Goal: Task Accomplishment & Management: Manage account settings

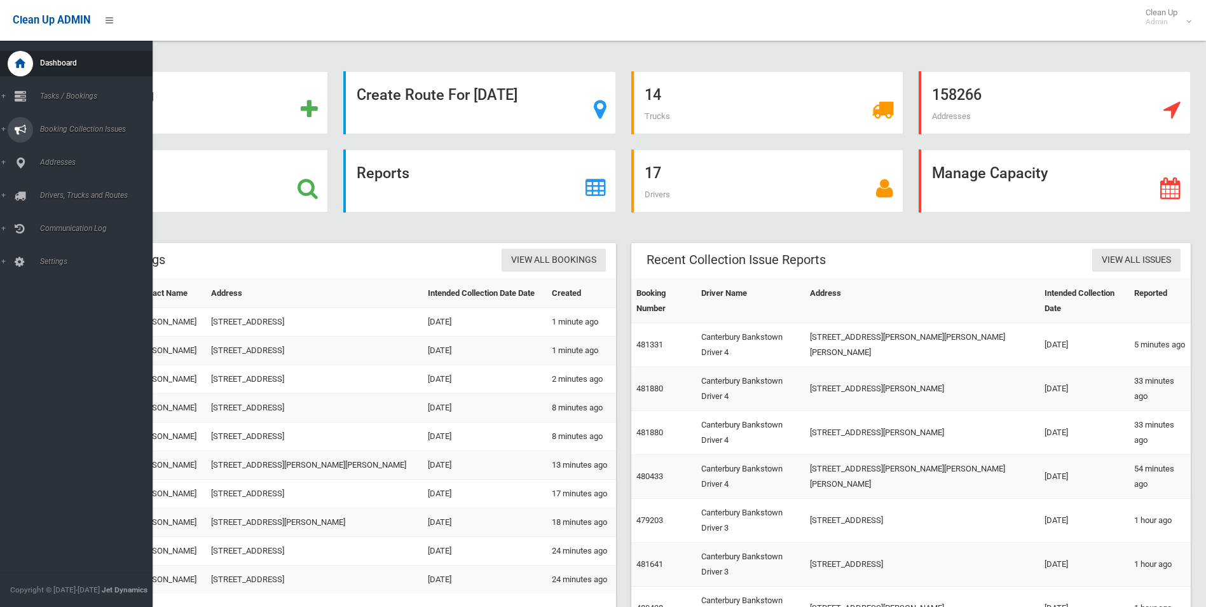
click at [50, 132] on span "Booking Collection Issues" at bounding box center [99, 129] width 126 height 9
click at [79, 99] on span "Tasks / Bookings" at bounding box center [99, 96] width 126 height 9
click at [51, 189] on span "Search" at bounding box center [93, 189] width 115 height 9
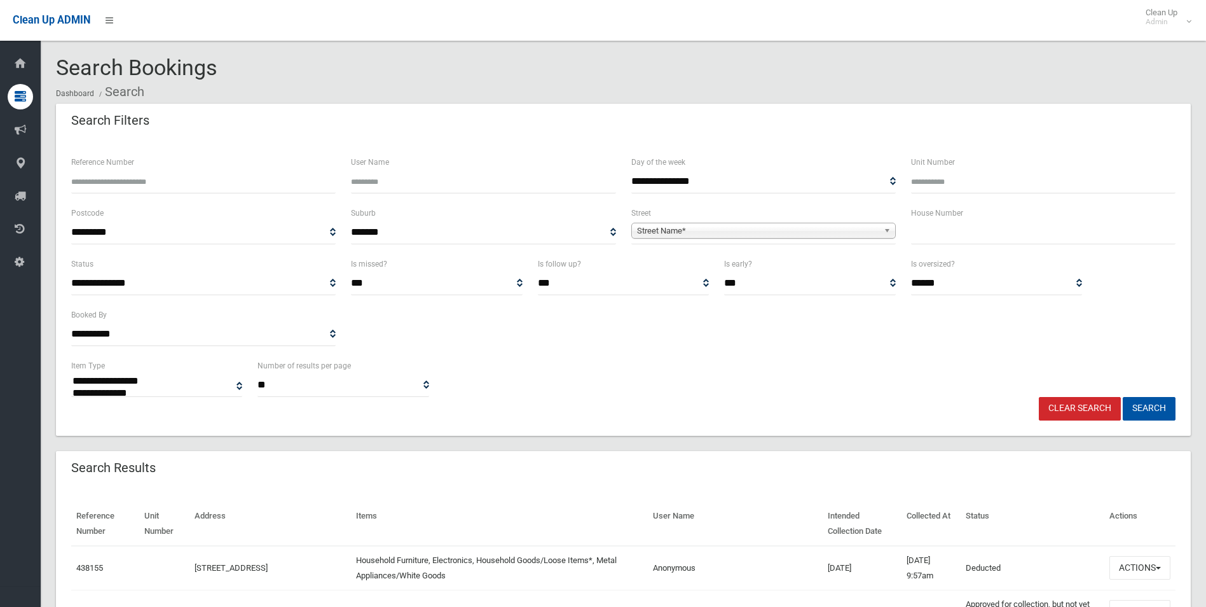
select select
click at [936, 231] on input "text" at bounding box center [1043, 233] width 264 height 24
click at [89, 184] on input "Reference Number" at bounding box center [203, 182] width 264 height 24
type input "******"
click at [1148, 409] on button "Search" at bounding box center [1149, 409] width 53 height 24
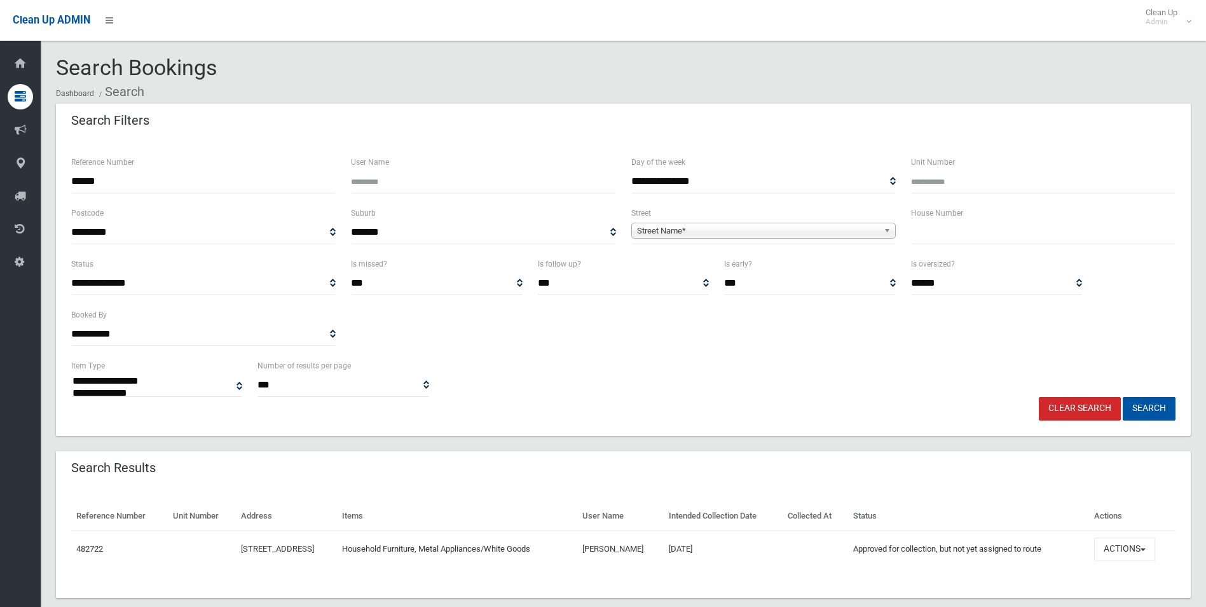
select select
click at [1120, 549] on button "Actions" at bounding box center [1124, 549] width 61 height 24
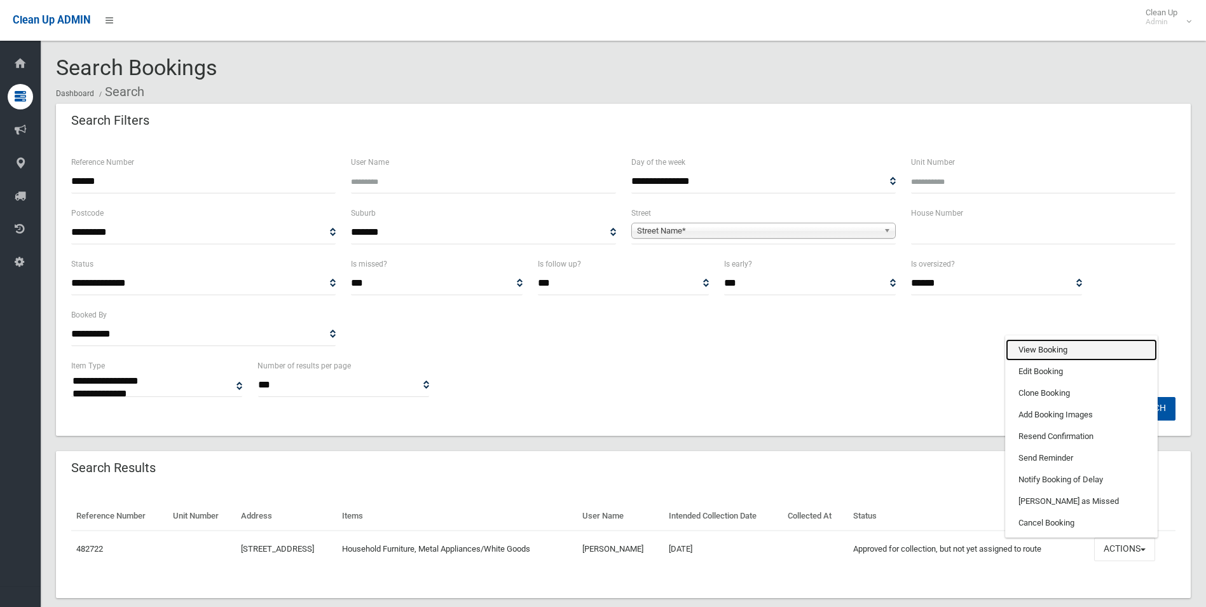
click at [1048, 348] on link "View Booking" at bounding box center [1081, 350] width 151 height 22
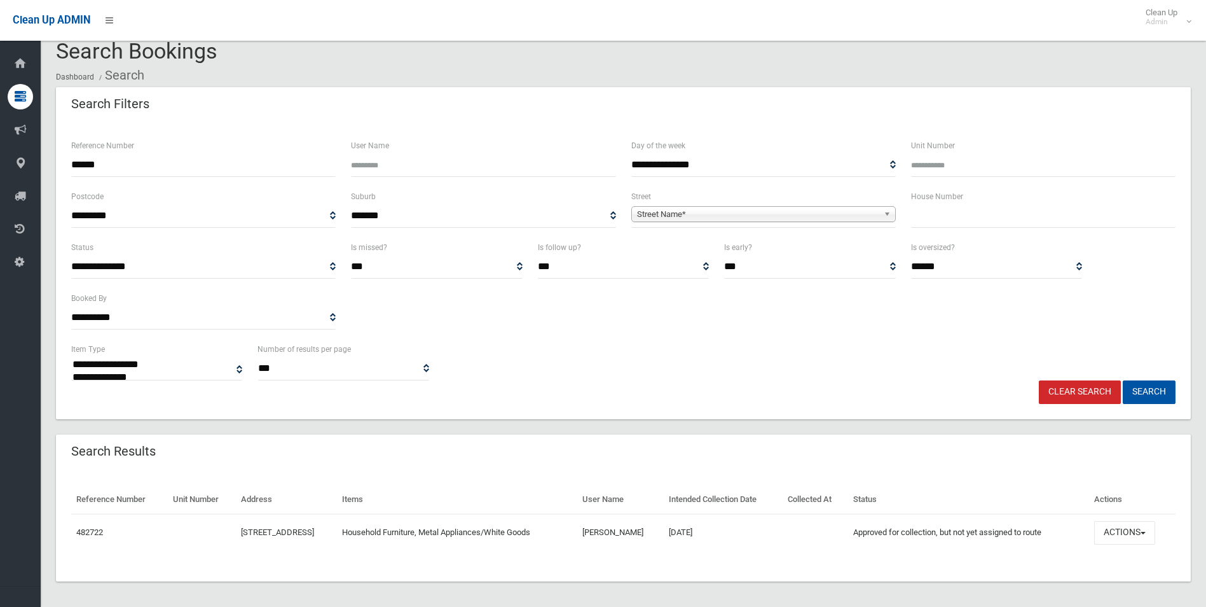
scroll to position [22, 0]
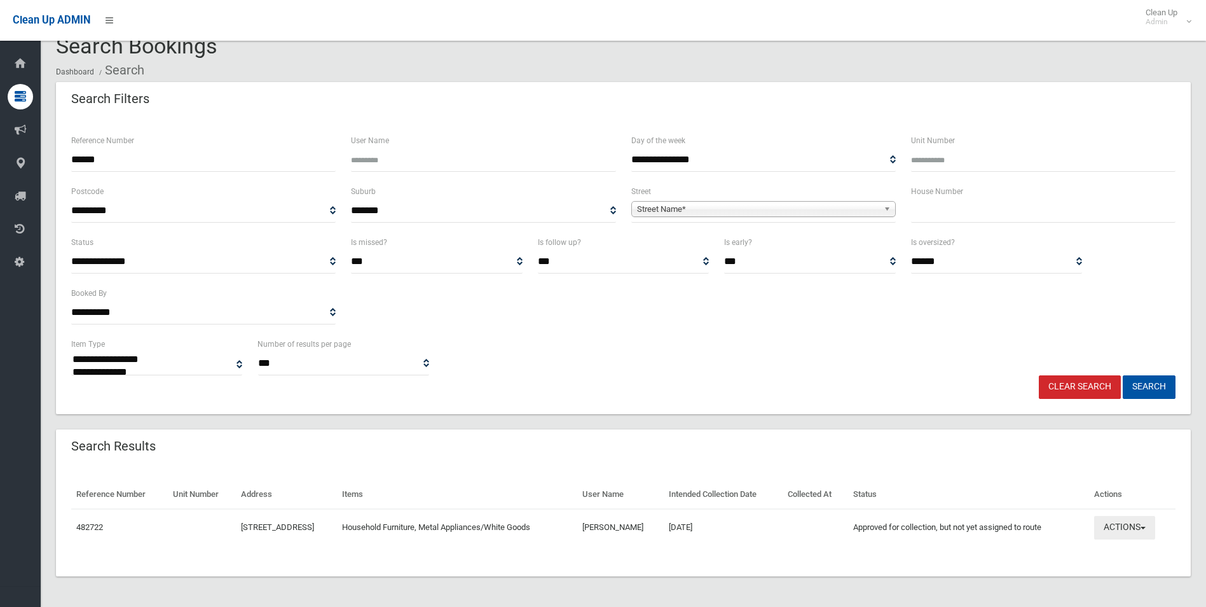
click at [1127, 532] on button "Actions" at bounding box center [1124, 528] width 61 height 24
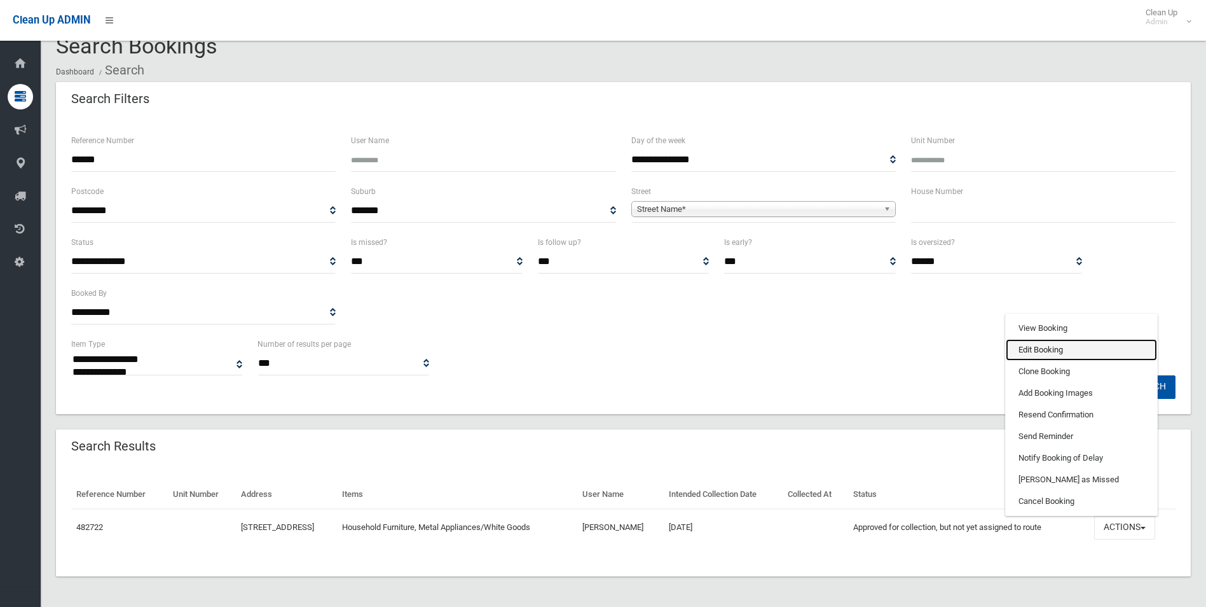
click at [1041, 345] on link "Edit Booking" at bounding box center [1081, 350] width 151 height 22
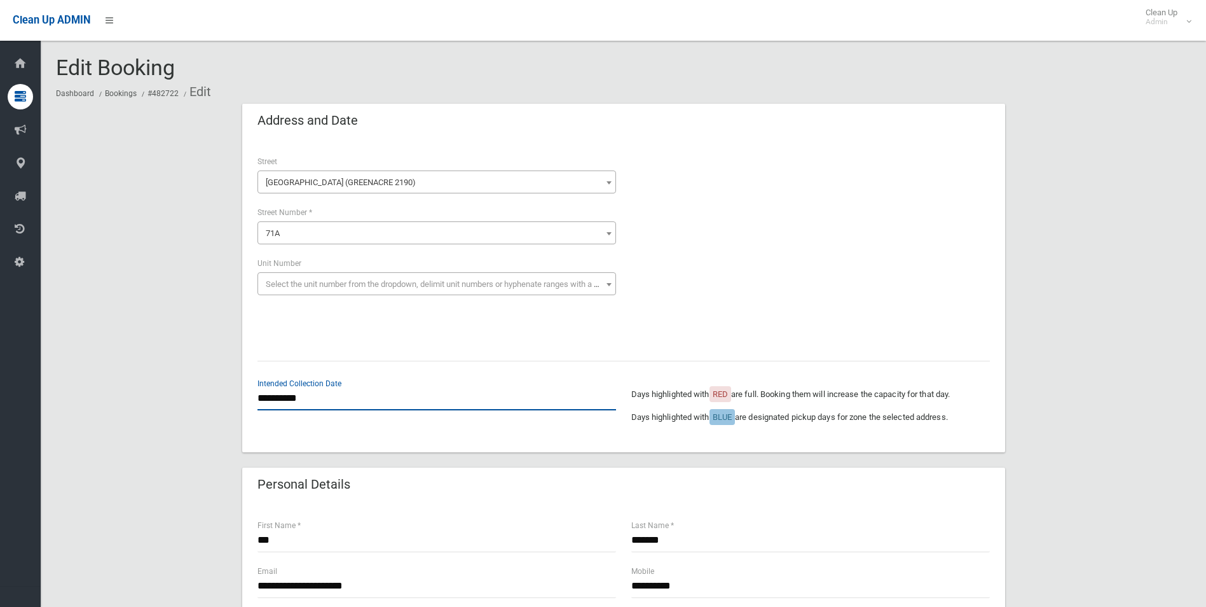
click at [296, 397] on input "**********" at bounding box center [436, 399] width 359 height 24
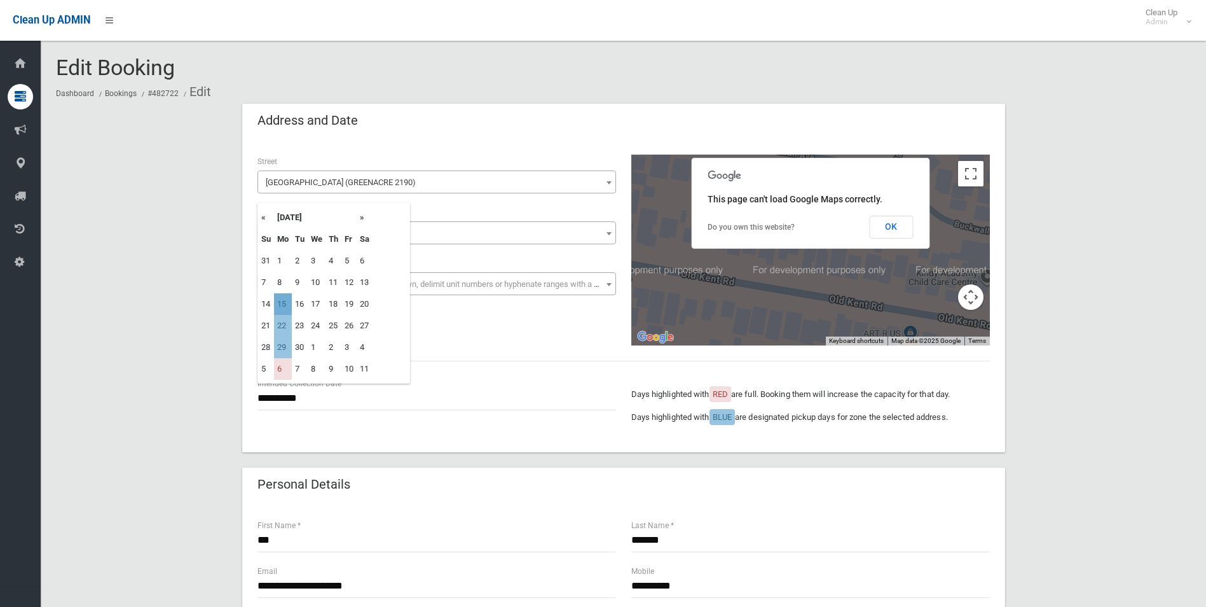
click at [282, 304] on td "15" at bounding box center [283, 304] width 18 height 22
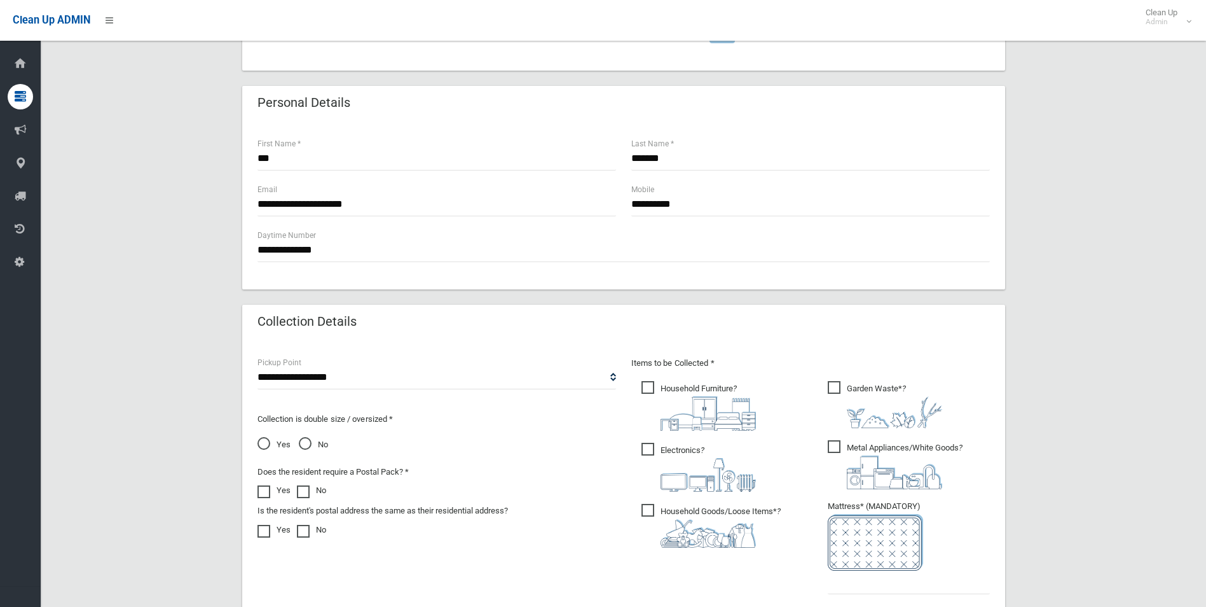
scroll to position [636, 0]
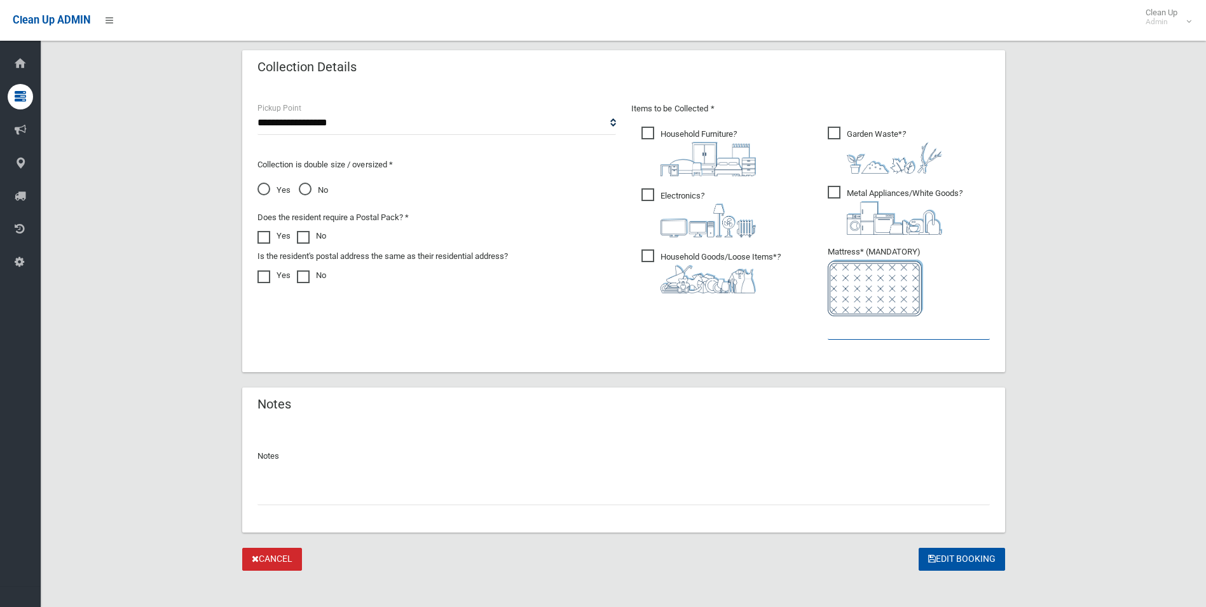
click at [865, 332] on input "text" at bounding box center [909, 328] width 162 height 24
type input "*"
click at [947, 556] on button "Edit Booking" at bounding box center [962, 559] width 86 height 24
